Goal: Task Accomplishment & Management: Complete application form

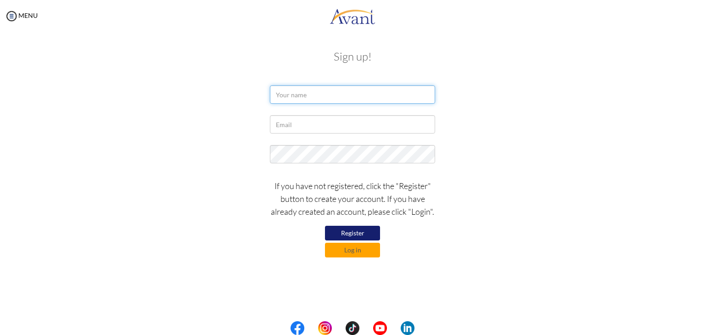
click at [285, 96] on input "text" at bounding box center [352, 94] width 165 height 18
click at [160, 212] on div "If you have not registered, click the "Register" button to create your account.…" at bounding box center [352, 216] width 537 height 83
click at [285, 94] on input "text" at bounding box center [352, 94] width 165 height 18
type input "d"
type input "[PERSON_NAME]"
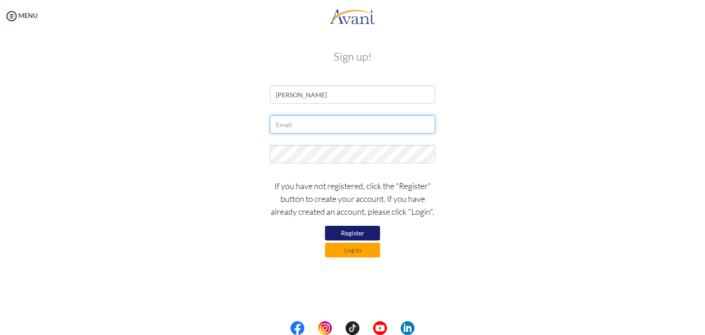
click at [313, 124] on input "text" at bounding box center [352, 124] width 165 height 18
type input "[EMAIL_ADDRESS][DOMAIN_NAME]"
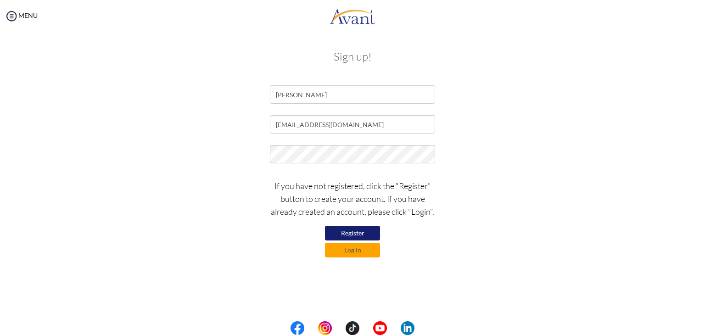
click at [382, 296] on div "My Status What is the next step? We would like you to watch the introductory vi…" at bounding box center [352, 199] width 705 height 335
click at [367, 234] on button "Register" at bounding box center [352, 233] width 55 height 15
click at [371, 252] on button "Log in" at bounding box center [352, 250] width 55 height 15
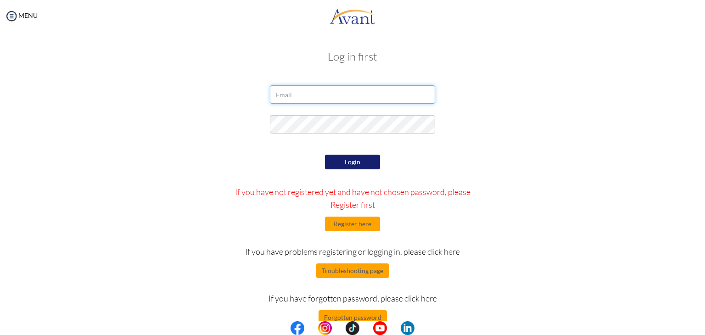
click at [327, 96] on input "email" at bounding box center [352, 94] width 165 height 18
type input "[EMAIL_ADDRESS][DOMAIN_NAME]"
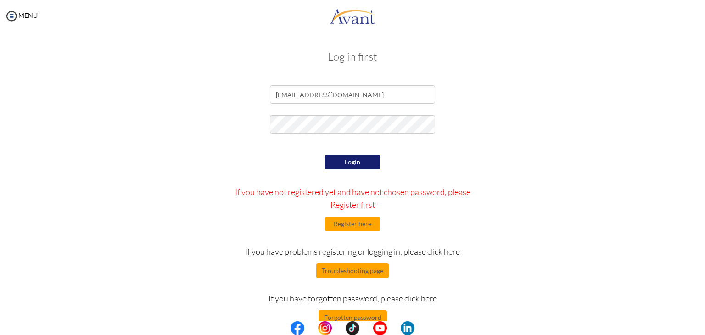
click at [363, 166] on button "Login" at bounding box center [352, 162] width 55 height 15
click at [356, 168] on button "Login" at bounding box center [352, 162] width 55 height 15
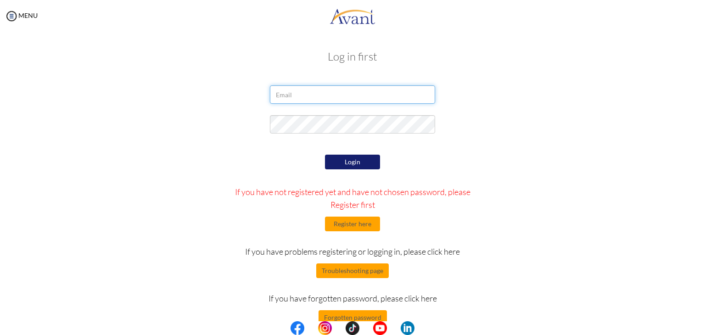
click at [300, 91] on input "email" at bounding box center [352, 94] width 165 height 18
type input "[EMAIL_ADDRESS][DOMAIN_NAME]"
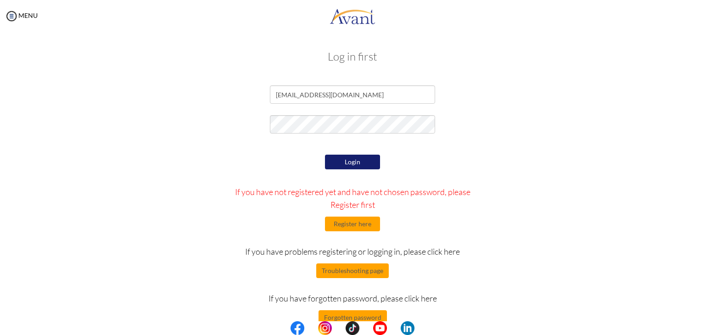
click at [361, 162] on button "Login" at bounding box center [352, 162] width 55 height 15
click at [362, 161] on button "Login" at bounding box center [352, 162] width 55 height 15
click at [365, 164] on button "Login" at bounding box center [352, 162] width 55 height 15
click at [368, 318] on button "Forgotten password" at bounding box center [353, 317] width 68 height 15
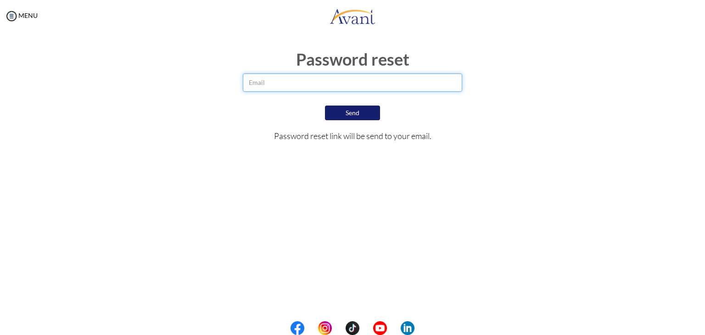
click at [398, 83] on input "email" at bounding box center [353, 82] width 220 height 18
type input "[EMAIL_ADDRESS][DOMAIN_NAME]"
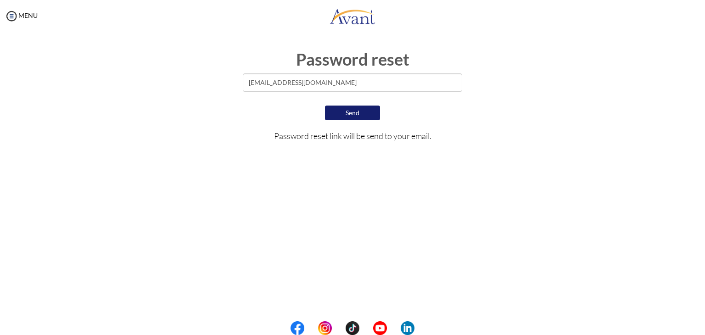
click at [367, 117] on button "Send" at bounding box center [352, 113] width 55 height 15
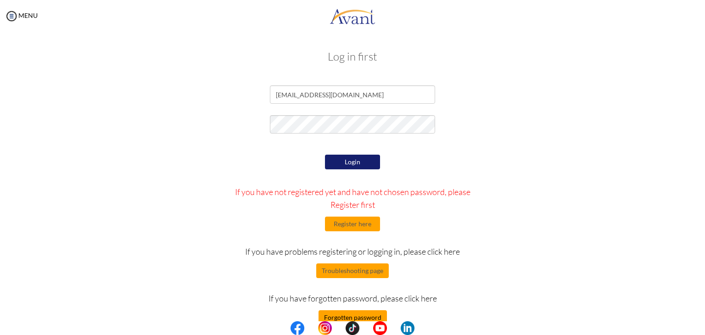
click at [366, 318] on button "Forgotten password" at bounding box center [353, 317] width 68 height 15
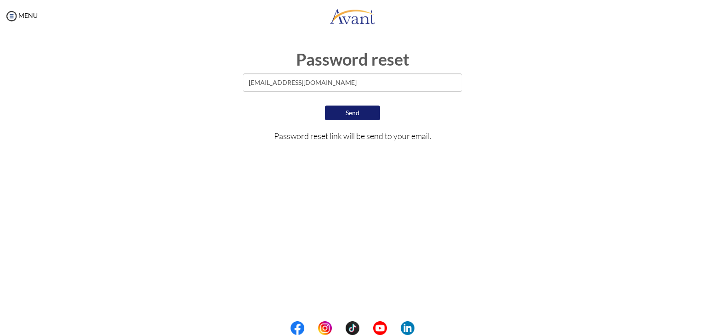
click at [357, 117] on button "Send" at bounding box center [352, 113] width 55 height 15
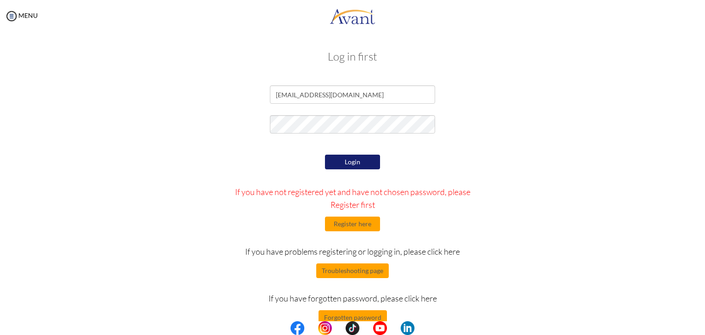
click at [362, 157] on button "Login" at bounding box center [352, 162] width 55 height 15
click at [370, 320] on button "Forgotten password" at bounding box center [353, 317] width 68 height 15
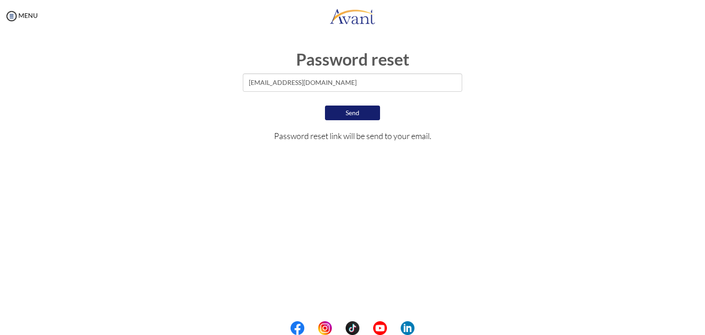
click at [367, 110] on button "Send" at bounding box center [352, 113] width 55 height 15
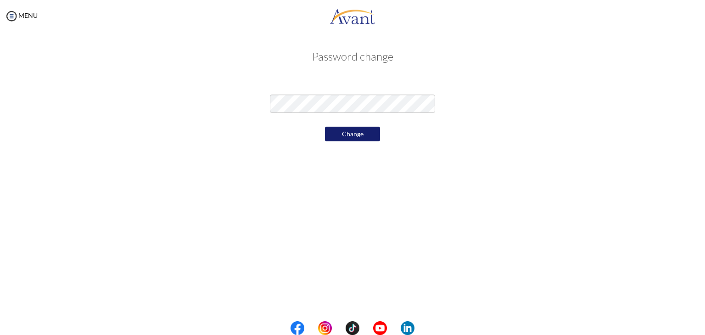
click at [359, 139] on button "Change" at bounding box center [352, 134] width 55 height 15
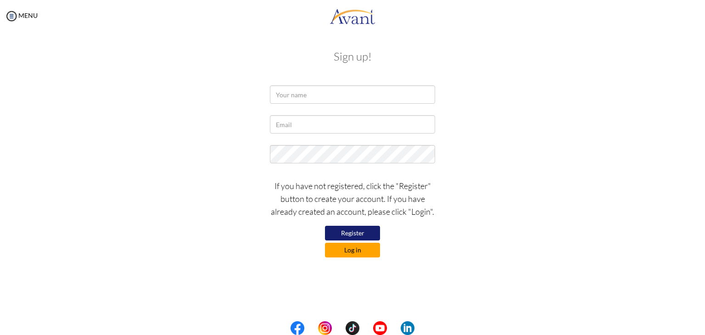
click at [364, 254] on button "Log in" at bounding box center [352, 250] width 55 height 15
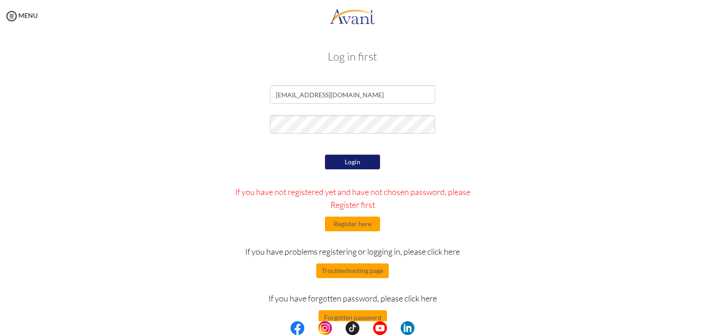
click at [365, 161] on button "Login" at bounding box center [352, 162] width 55 height 15
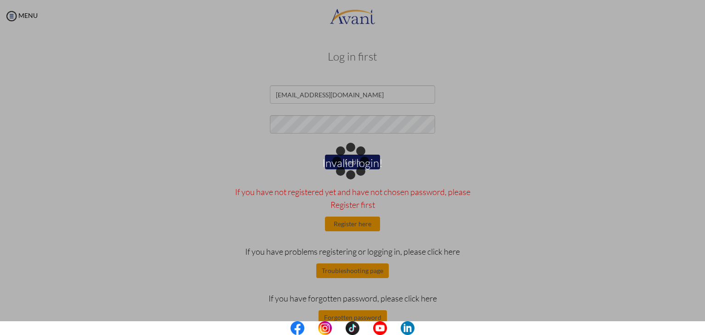
click at [359, 161] on div "Invalid login!" at bounding box center [352, 167] width 13 height 13
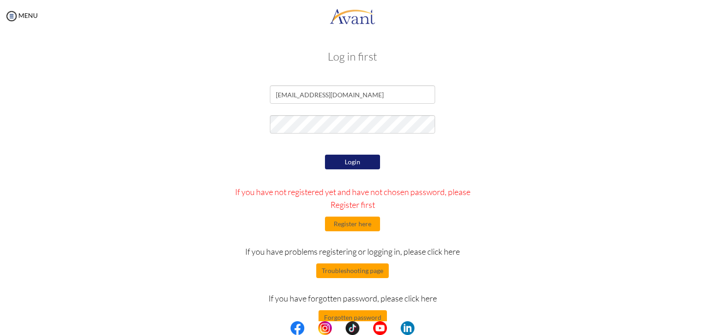
click at [355, 168] on button "Login" at bounding box center [352, 162] width 55 height 15
click at [362, 167] on button "Login" at bounding box center [352, 162] width 55 height 15
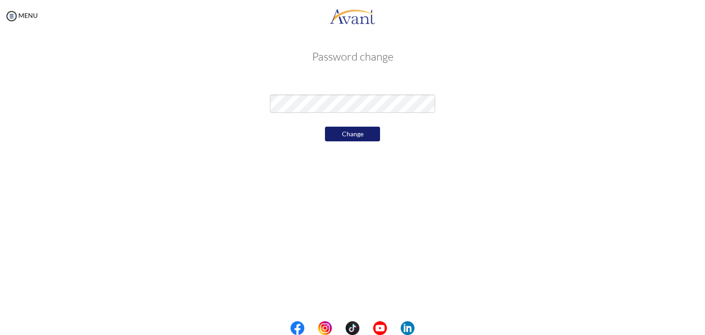
click at [357, 140] on button "Change" at bounding box center [352, 134] width 55 height 15
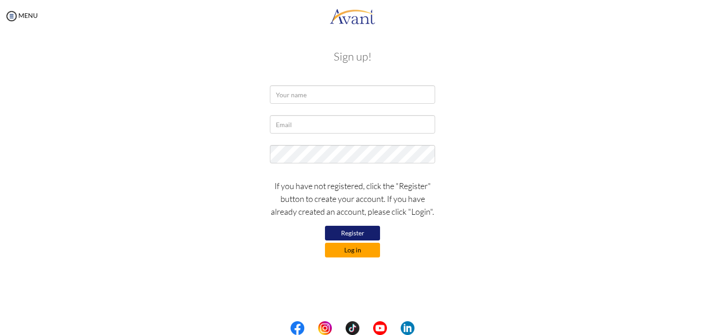
click at [364, 252] on button "Log in" at bounding box center [352, 250] width 55 height 15
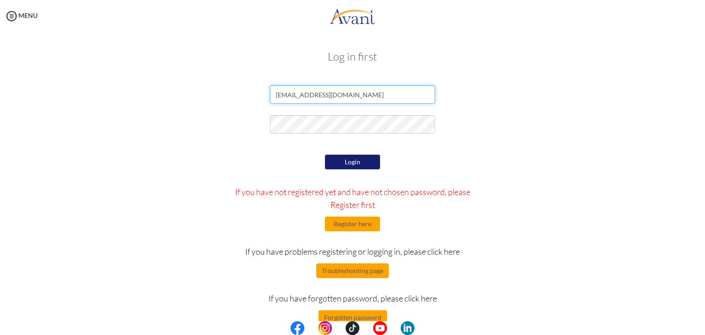
click at [362, 97] on input "[EMAIL_ADDRESS][DOMAIN_NAME]" at bounding box center [352, 94] width 165 height 18
click at [349, 161] on button "Login" at bounding box center [352, 162] width 55 height 15
click at [366, 222] on button "Register here" at bounding box center [352, 224] width 55 height 15
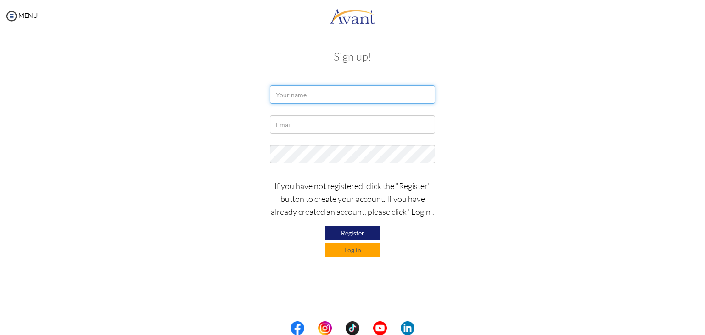
click at [325, 96] on input "text" at bounding box center [352, 94] width 165 height 18
type input "[PERSON_NAME]"
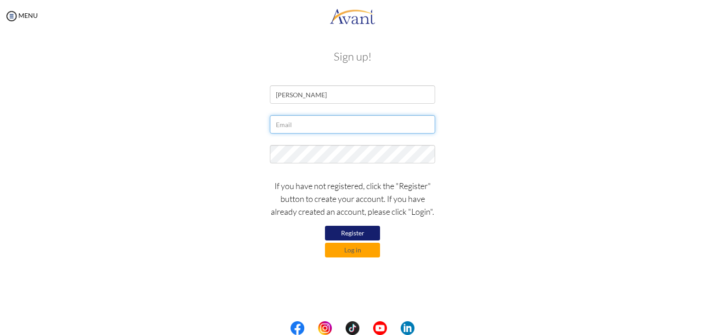
click at [347, 123] on input "text" at bounding box center [352, 124] width 165 height 18
type input "[EMAIL_ADDRESS][DOMAIN_NAME]"
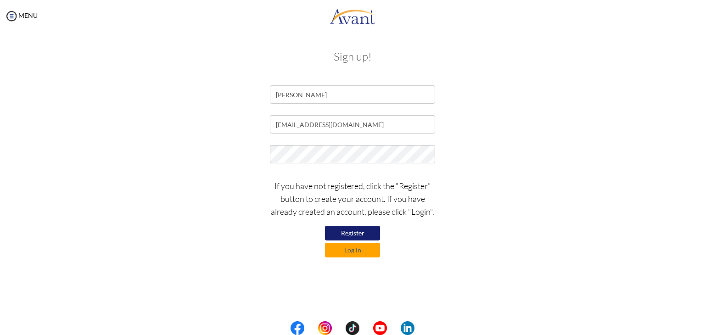
click at [462, 243] on div "If you have not registered, click the "Register" button to create your account.…" at bounding box center [352, 216] width 537 height 83
click at [367, 234] on button "Register" at bounding box center [352, 233] width 55 height 15
click at [344, 248] on button "Log in" at bounding box center [352, 250] width 55 height 15
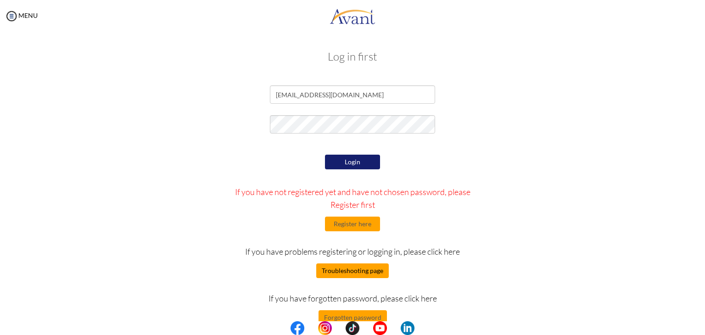
click at [336, 276] on button "Troubleshooting page" at bounding box center [352, 271] width 73 height 15
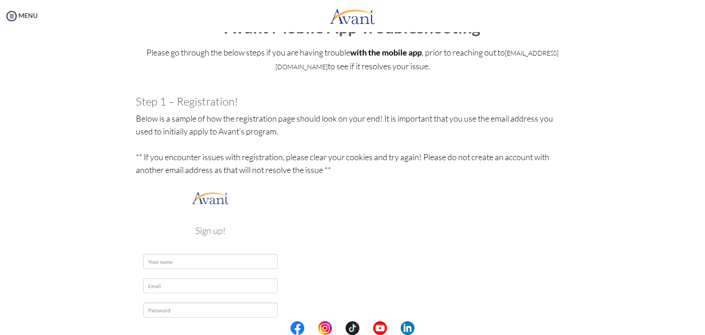
scroll to position [35, 0]
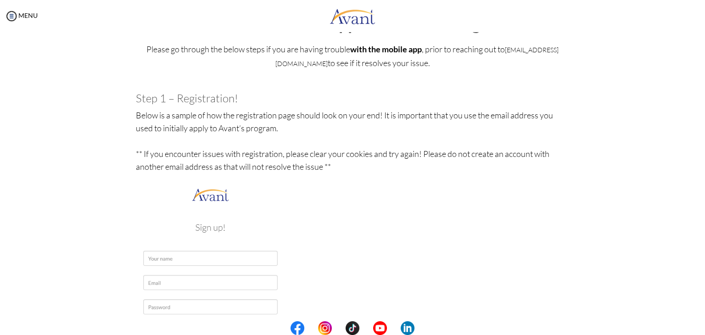
click at [143, 276] on img at bounding box center [210, 294] width 149 height 217
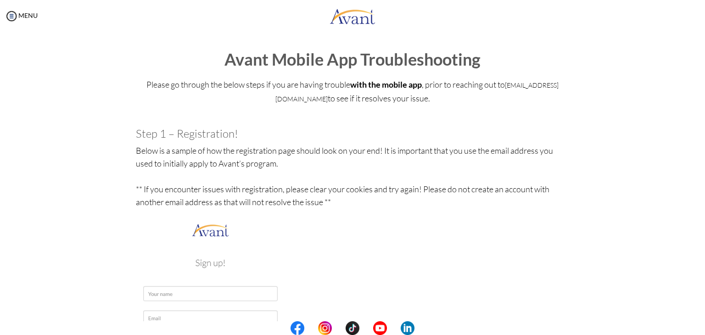
click at [136, 135] on h3 "Step 1 – Registration!" at bounding box center [353, 134] width 434 height 12
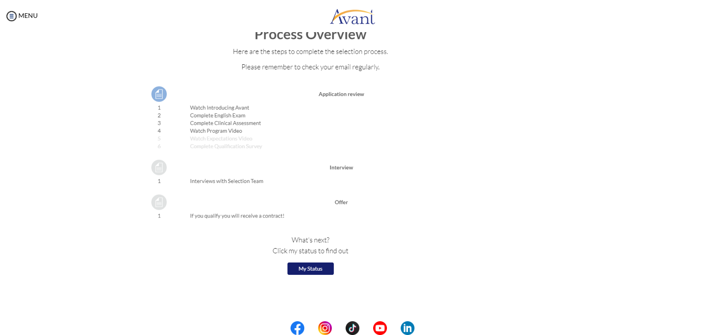
scroll to position [999, 0]
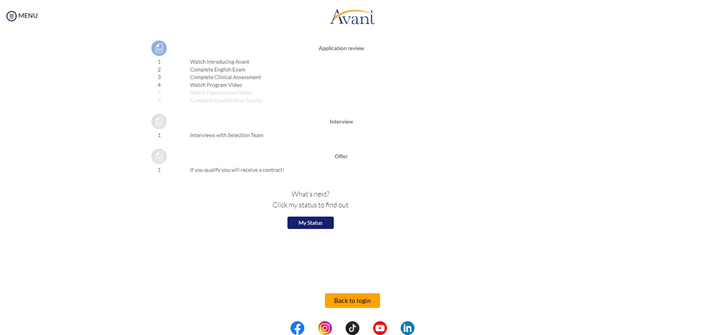
click at [346, 294] on button "Back to login" at bounding box center [352, 300] width 55 height 15
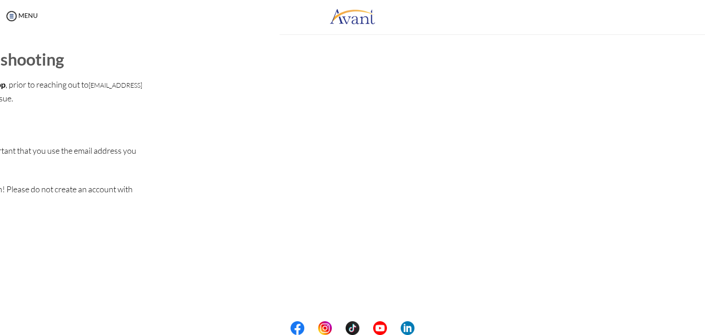
scroll to position [0, 0]
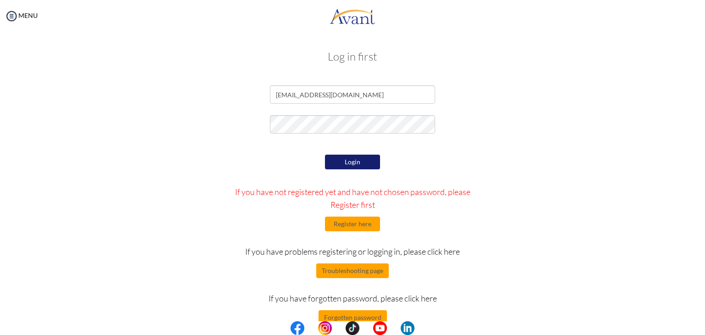
click at [343, 167] on button "Login" at bounding box center [352, 162] width 55 height 15
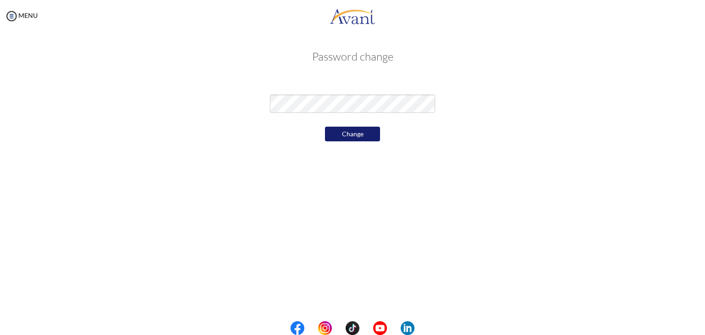
click at [360, 138] on button "Change" at bounding box center [352, 134] width 55 height 15
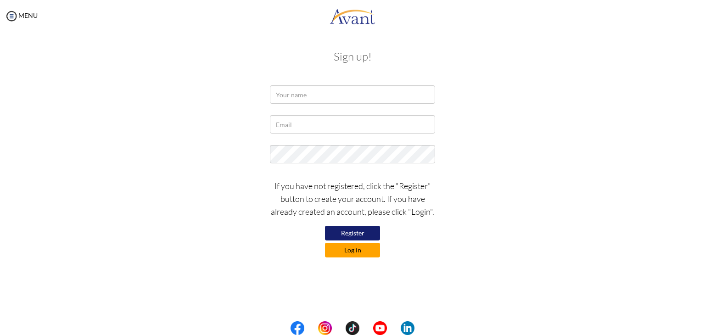
click at [360, 252] on button "Log in" at bounding box center [352, 250] width 55 height 15
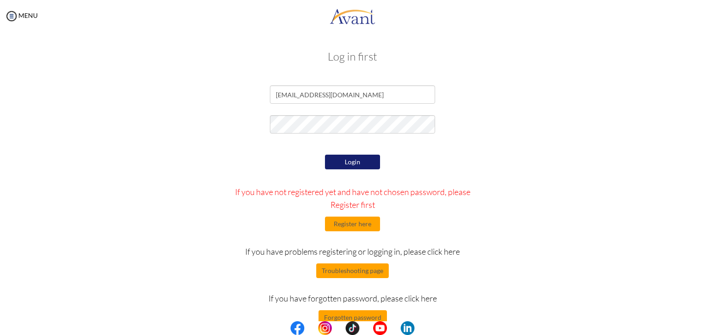
click at [358, 164] on button "Login" at bounding box center [352, 162] width 55 height 15
click at [362, 161] on button "Login" at bounding box center [352, 162] width 55 height 15
